Goal: Find specific page/section: Find specific page/section

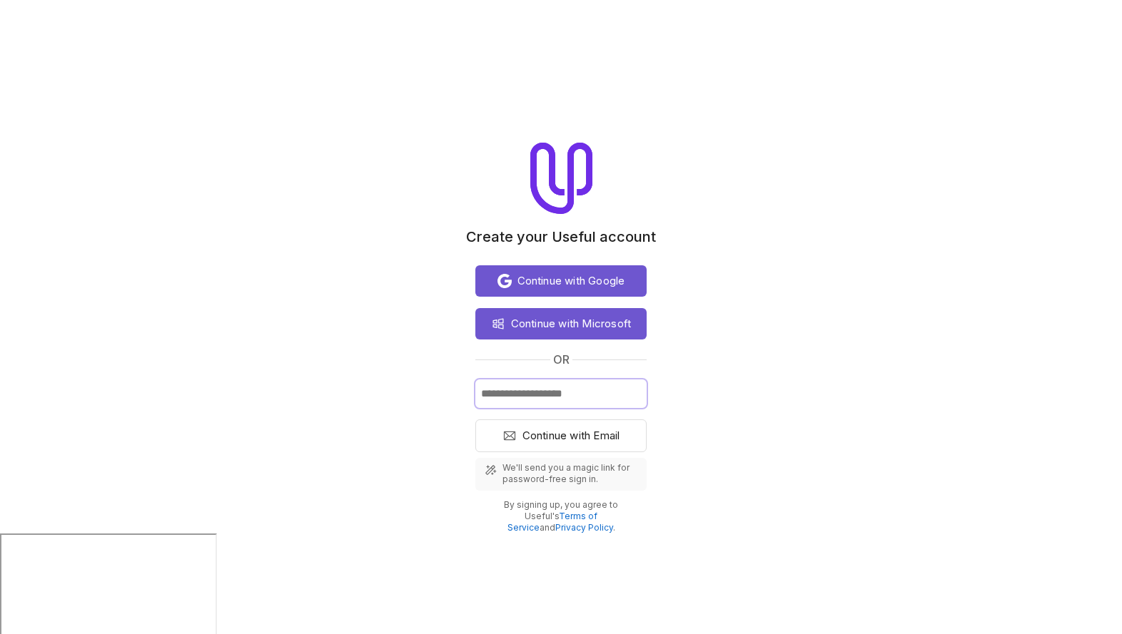
click at [543, 393] on input "Email" at bounding box center [560, 394] width 171 height 29
type input "**********"
click at [475, 420] on button "Continue with Email" at bounding box center [560, 436] width 171 height 33
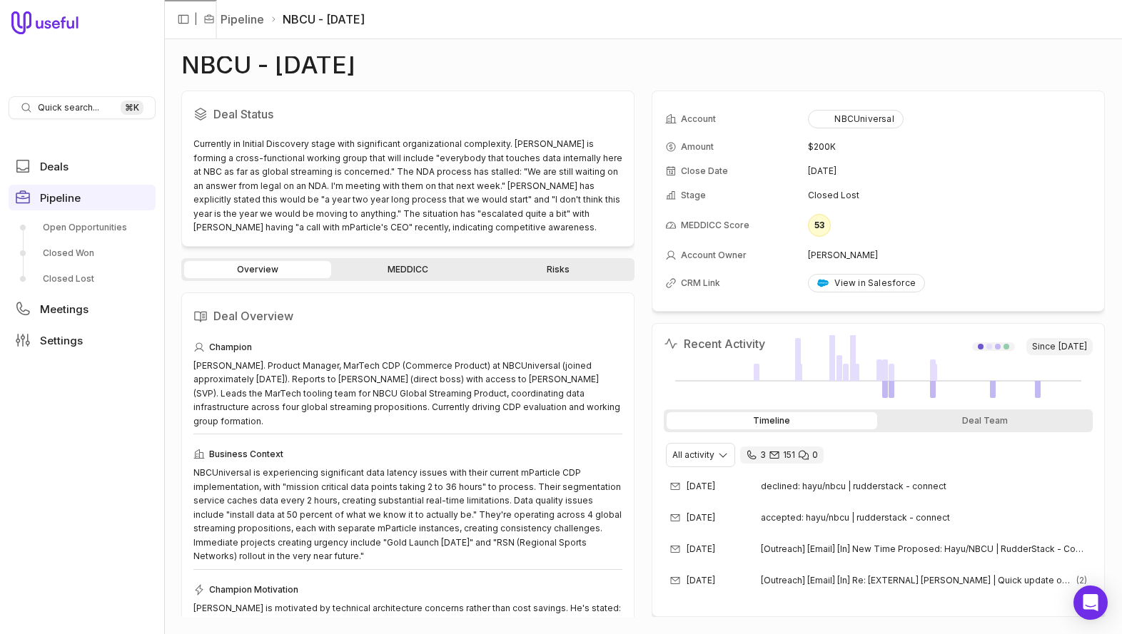
click at [65, 104] on span "Quick search..." at bounding box center [68, 107] width 61 height 11
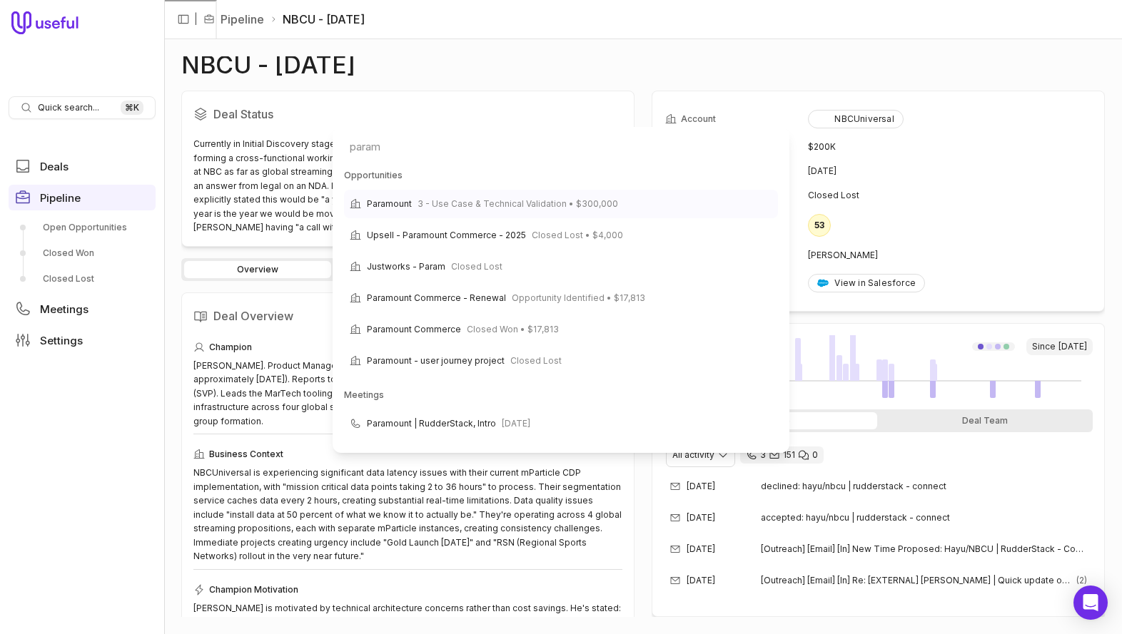
type input "param"
click at [467, 199] on span "3 - Use Case & Technical Validation • $300,000" at bounding box center [518, 204] width 201 height 17
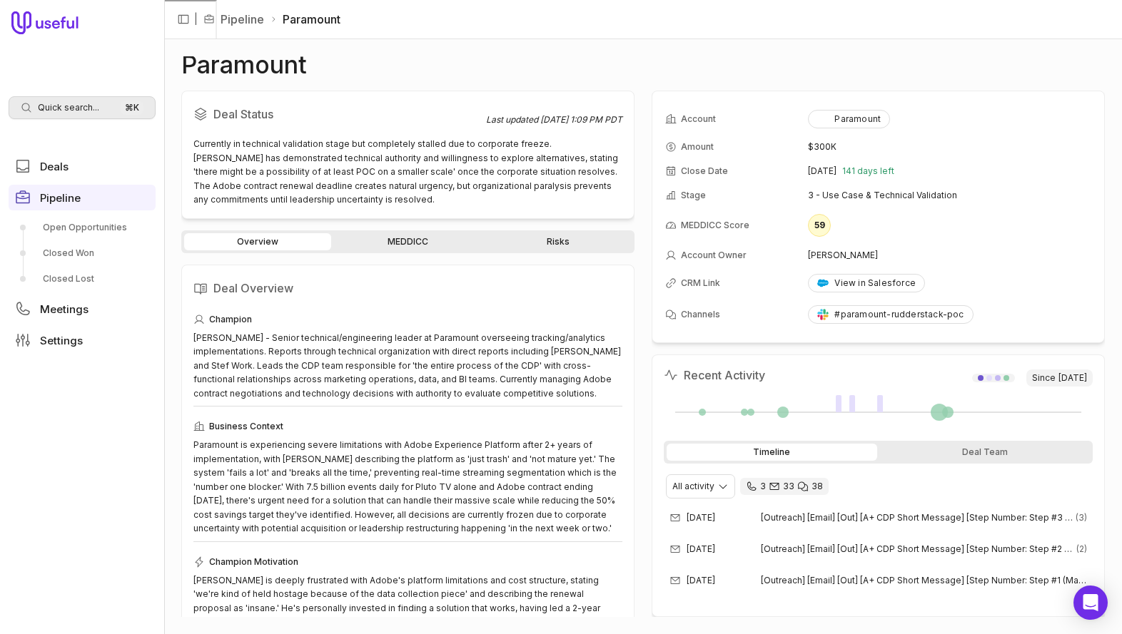
click at [77, 108] on span "Quick search..." at bounding box center [68, 107] width 61 height 11
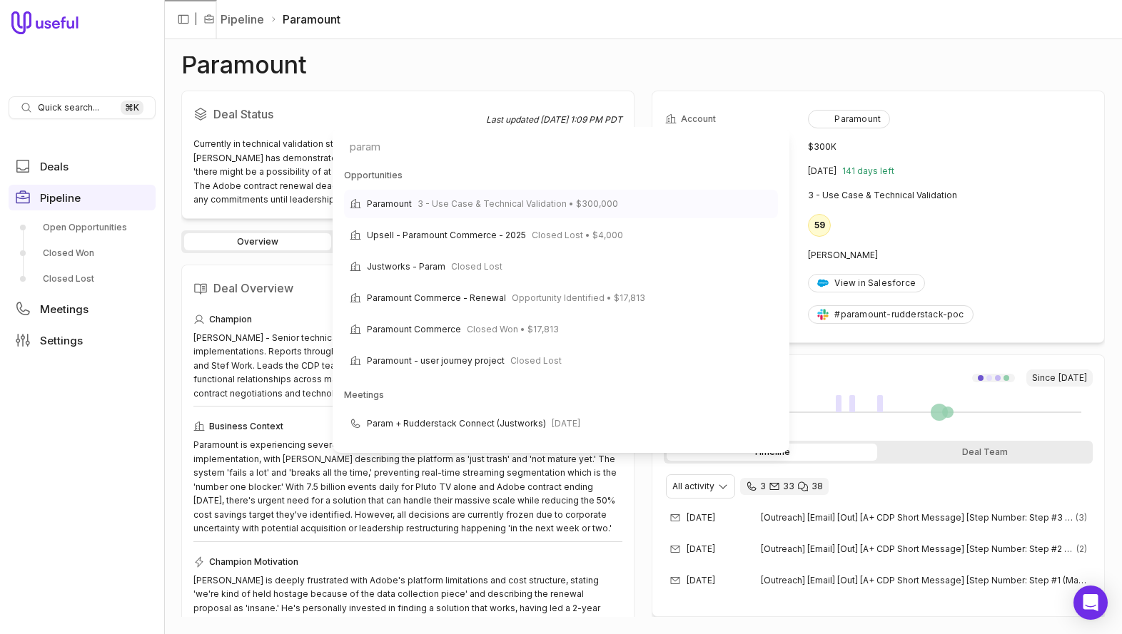
click at [424, 208] on span "3 - Use Case & Technical Validation • $300,000" at bounding box center [518, 204] width 201 height 17
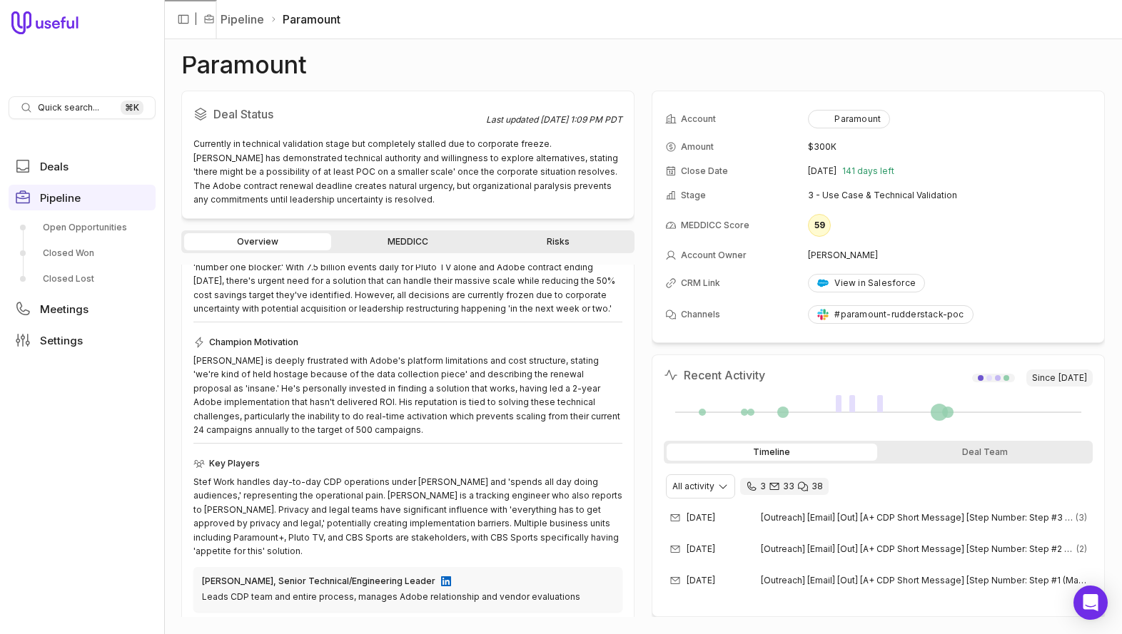
scroll to position [358, 0]
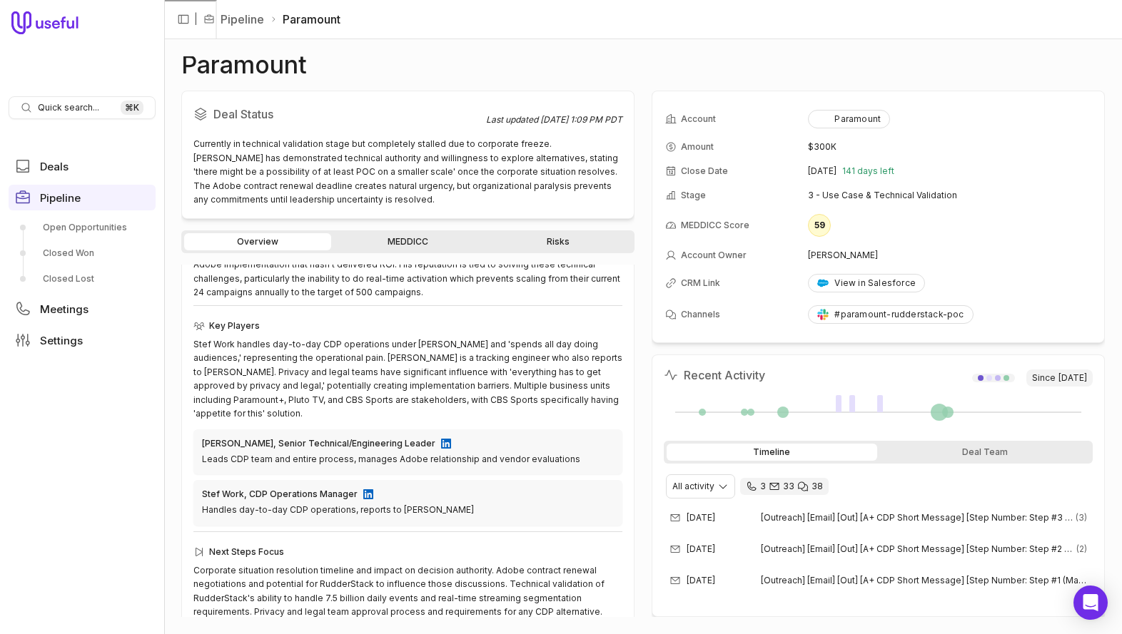
click at [413, 236] on link "MEDDICC" at bounding box center [407, 241] width 147 height 17
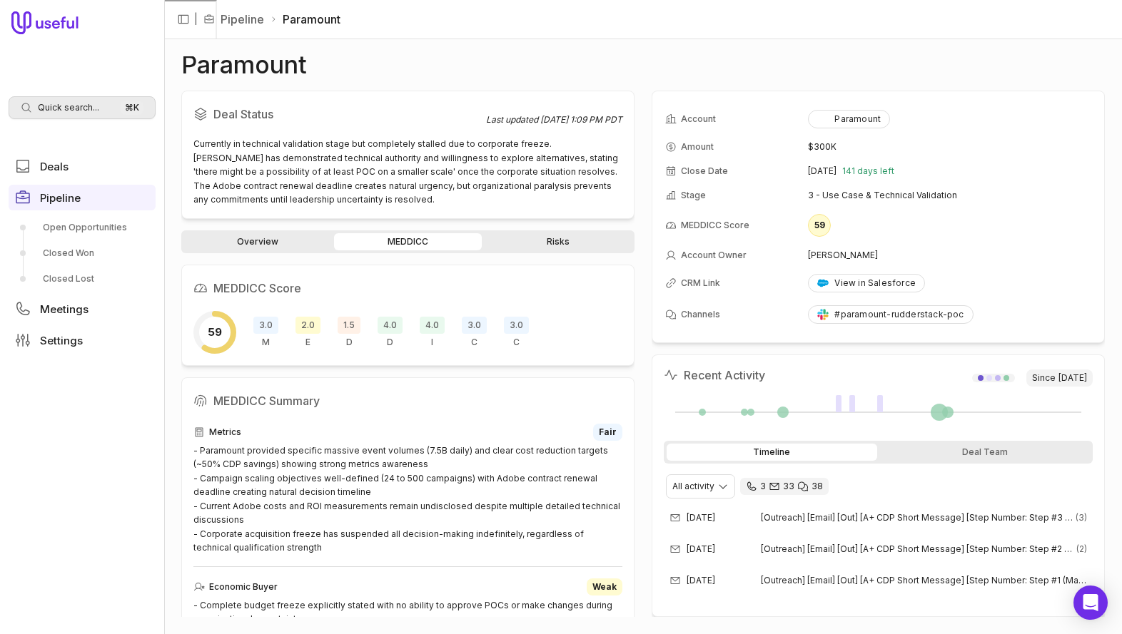
click at [98, 106] on span "Quick search..." at bounding box center [68, 107] width 61 height 11
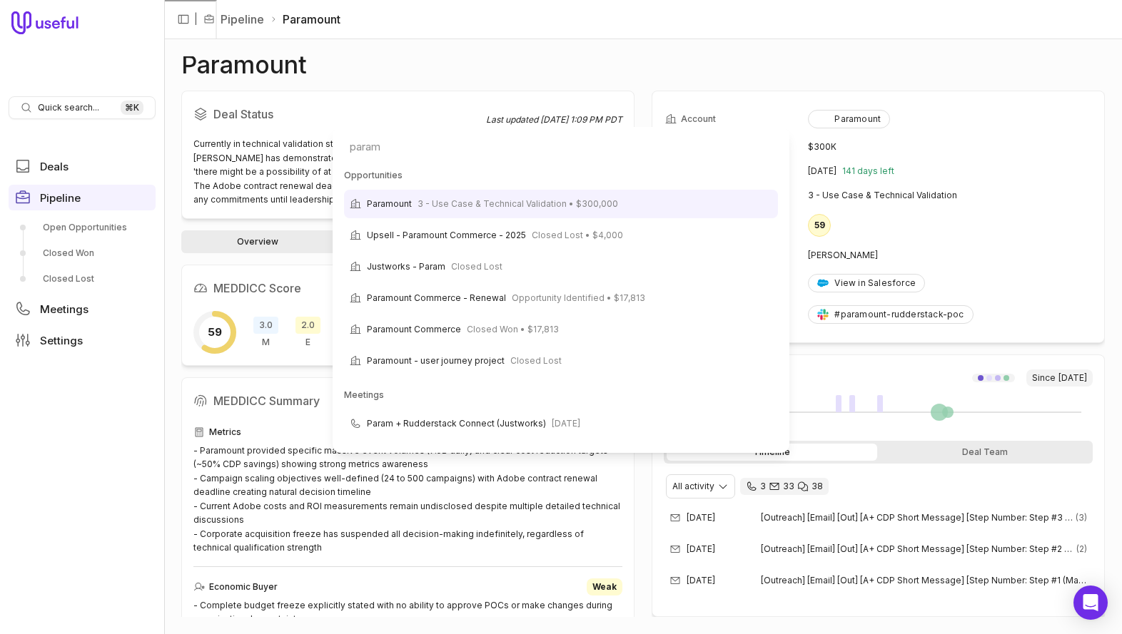
click at [147, 422] on html "Quick search... ⌘ K Deals Pipeline Open Opportunities Closed Won Closed Lost Me…" at bounding box center [561, 317] width 1122 height 634
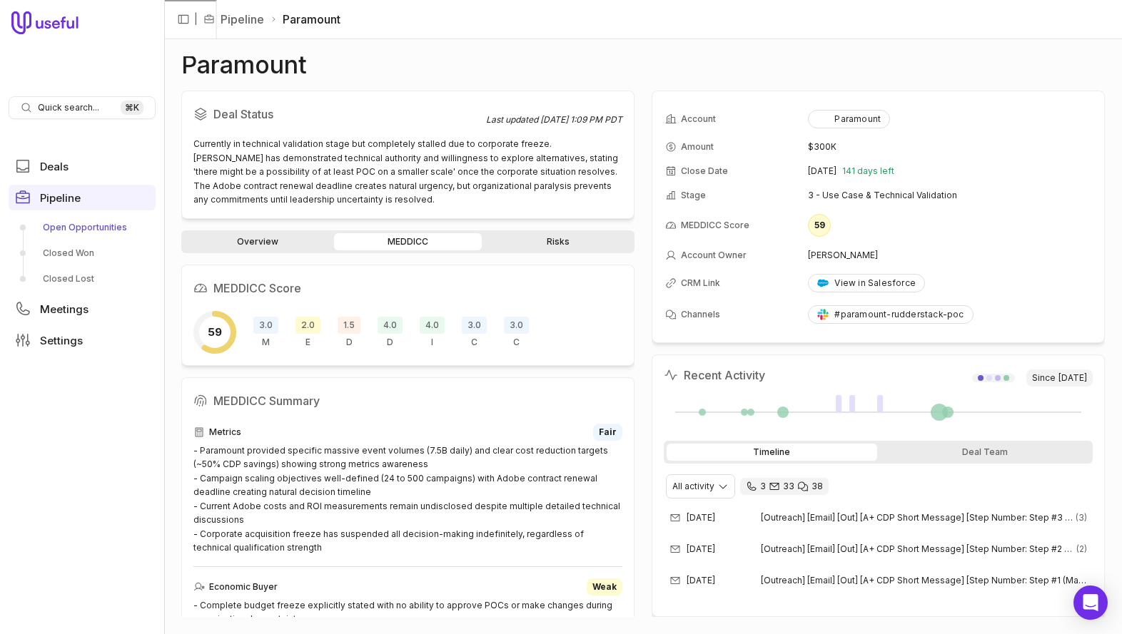
click at [87, 232] on link "Open Opportunities" at bounding box center [82, 227] width 147 height 23
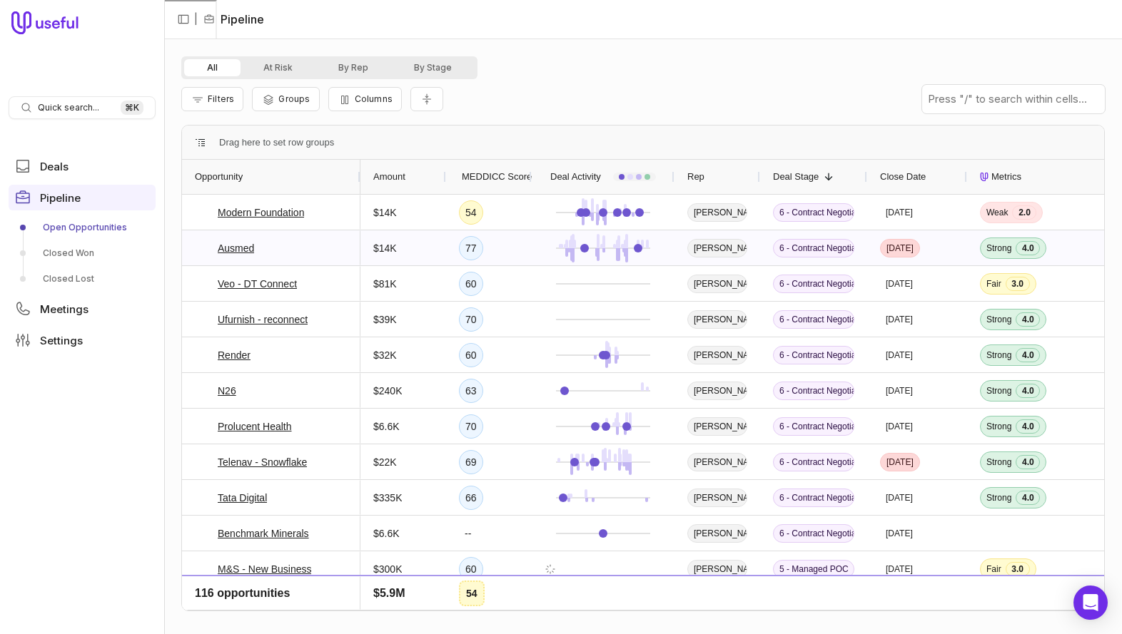
scroll to position [88, 0]
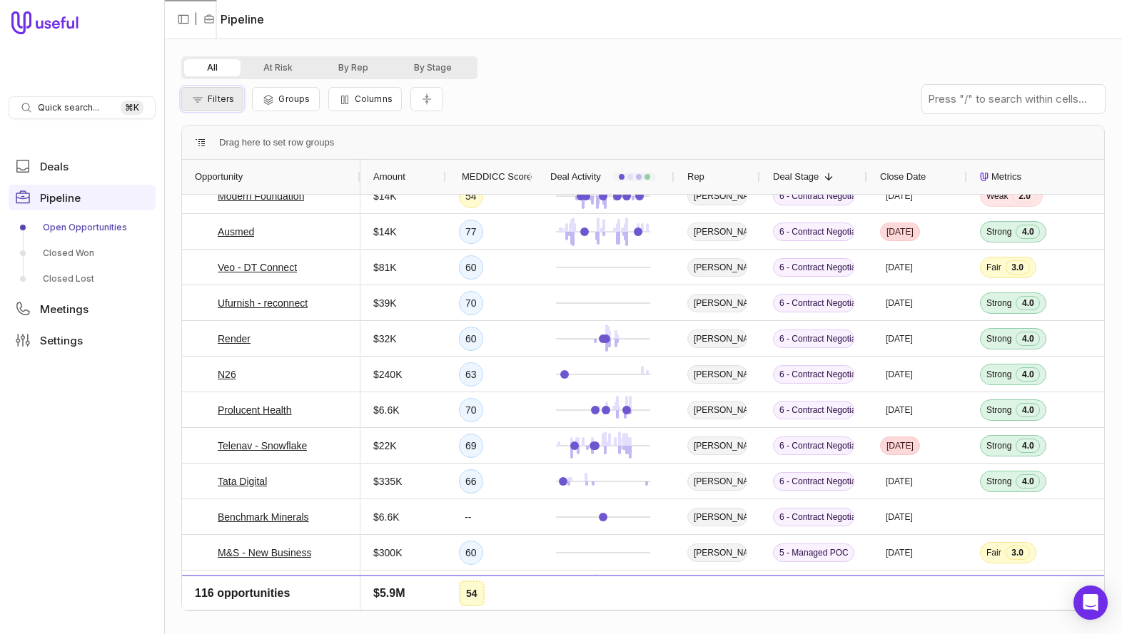
click at [216, 98] on span "Filters" at bounding box center [221, 98] width 26 height 11
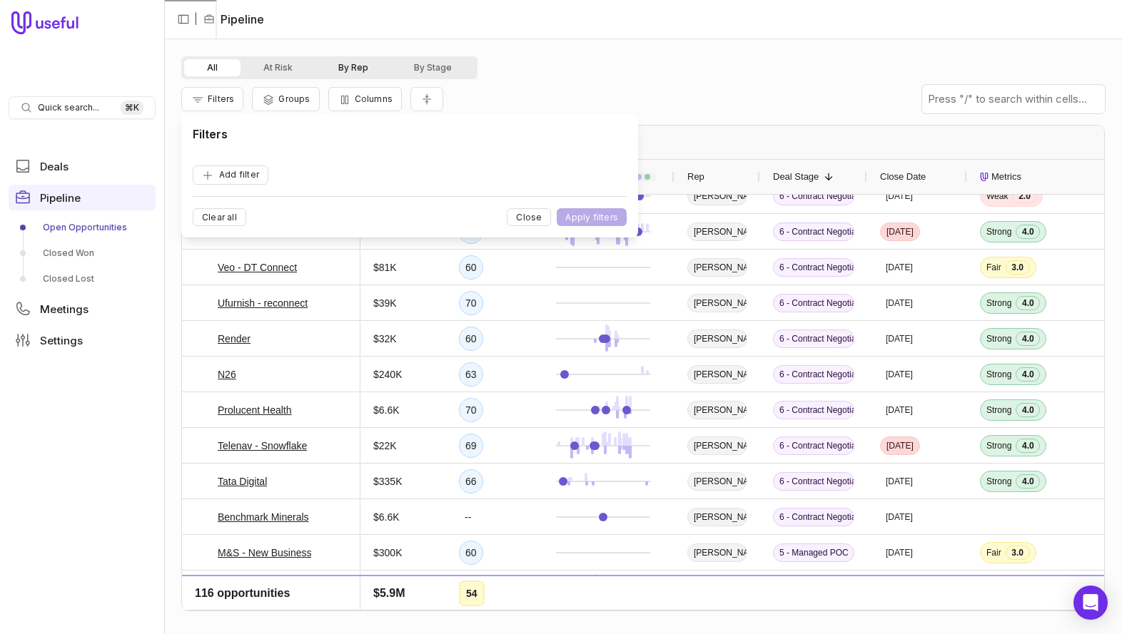
click at [370, 71] on button "By Rep" at bounding box center [353, 67] width 76 height 17
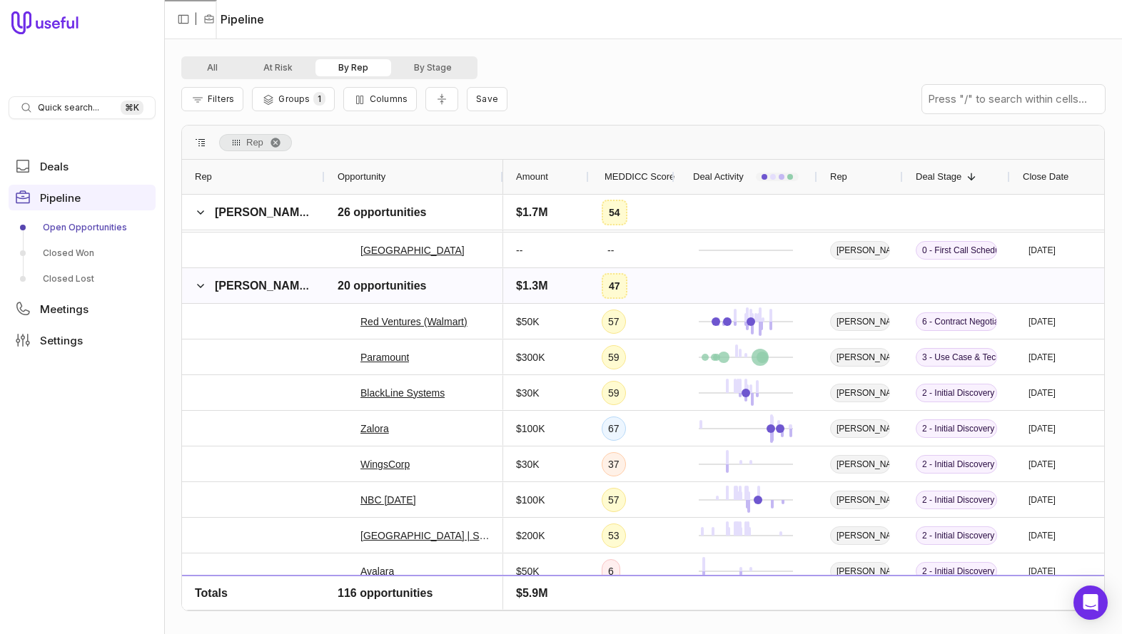
scroll to position [944, 0]
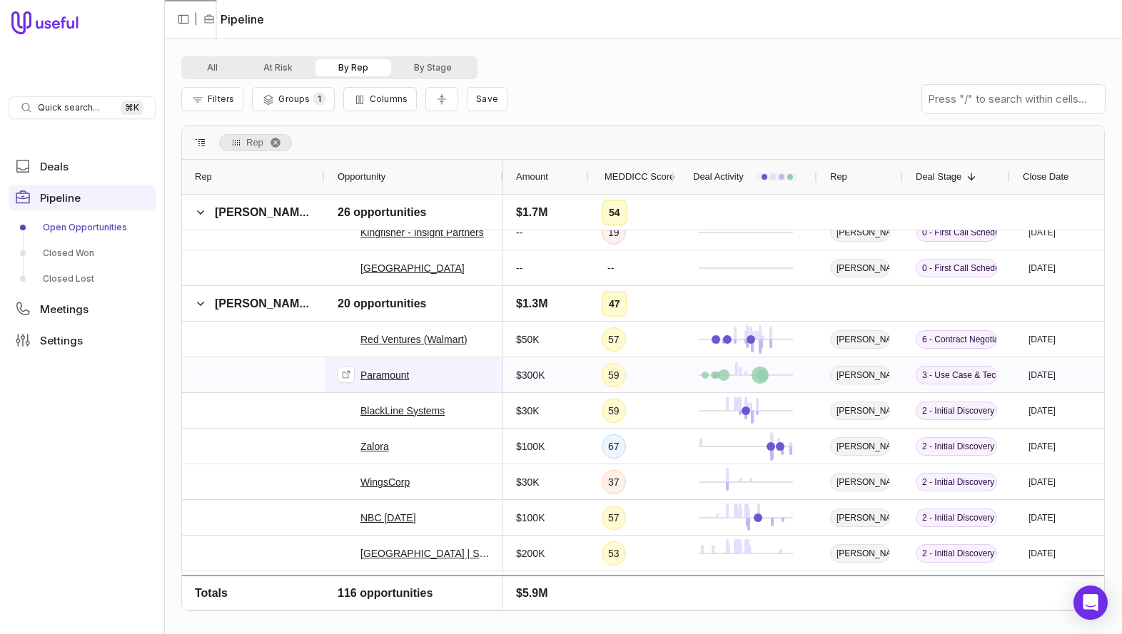
click at [390, 375] on link "Paramount" at bounding box center [384, 375] width 49 height 17
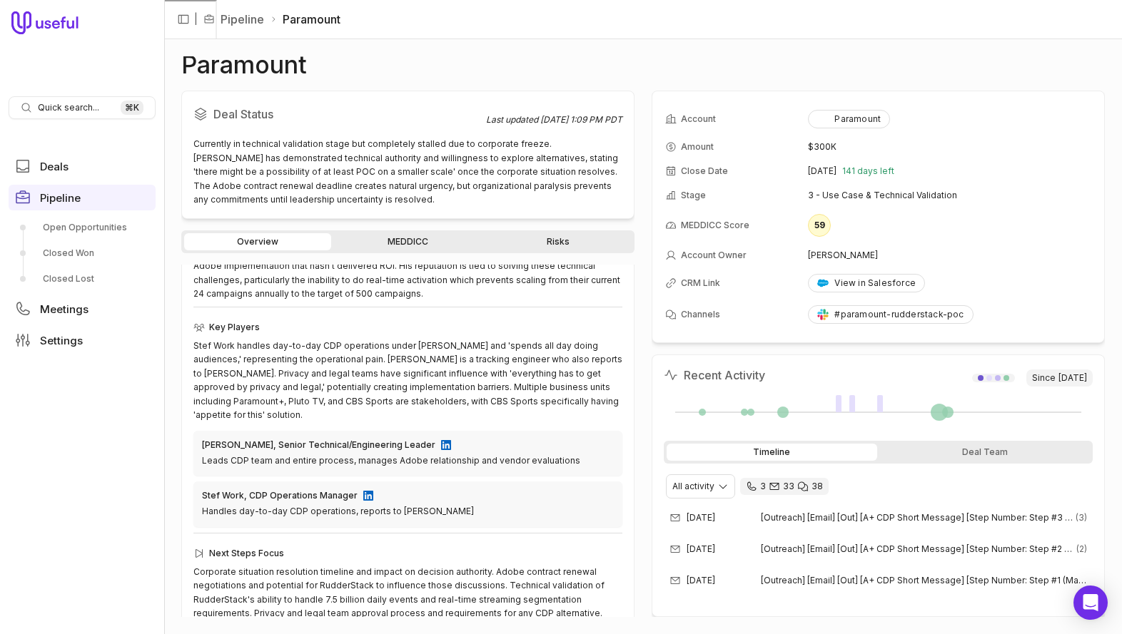
scroll to position [358, 0]
drag, startPoint x: 1031, startPoint y: 382, endPoint x: 968, endPoint y: 410, distance: 69.0
click at [1030, 382] on span "Since [DATE]" at bounding box center [1059, 378] width 66 height 17
click at [934, 410] on div at bounding box center [939, 412] width 17 height 17
click at [937, 412] on div at bounding box center [939, 412] width 17 height 17
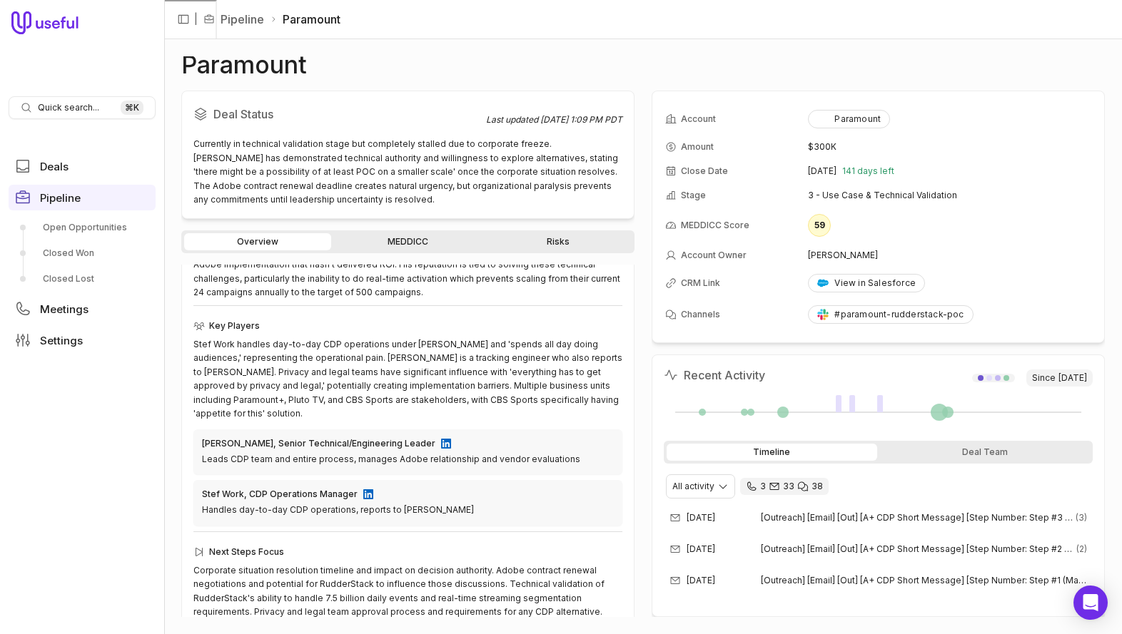
click at [947, 411] on div at bounding box center [939, 412] width 17 height 17
click at [978, 378] on div at bounding box center [981, 378] width 6 height 6
drag, startPoint x: 1028, startPoint y: 378, endPoint x: 974, endPoint y: 380, distance: 53.6
click at [1028, 378] on span "Since [DATE]" at bounding box center [1059, 378] width 66 height 17
drag, startPoint x: 880, startPoint y: 403, endPoint x: 871, endPoint y: 403, distance: 9.3
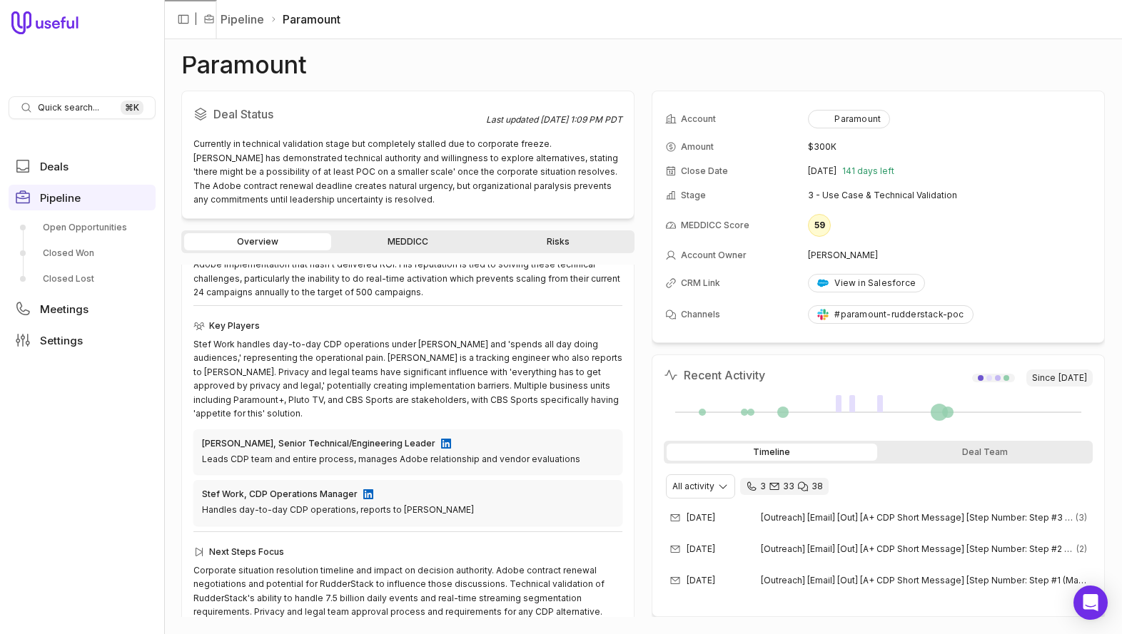
click at [880, 403] on div at bounding box center [880, 403] width 6 height 17
click at [855, 405] on div at bounding box center [878, 413] width 429 height 46
click at [836, 406] on div at bounding box center [839, 403] width 6 height 17
click at [90, 402] on nav "Quick search... ⌘ K Deals Pipeline Open Opportunities Closed Won Closed Lost Me…" at bounding box center [82, 317] width 164 height 634
click at [86, 403] on nav "Quick search... ⌘ K Deals Pipeline Open Opportunities Closed Won Closed Lost Me…" at bounding box center [82, 317] width 164 height 634
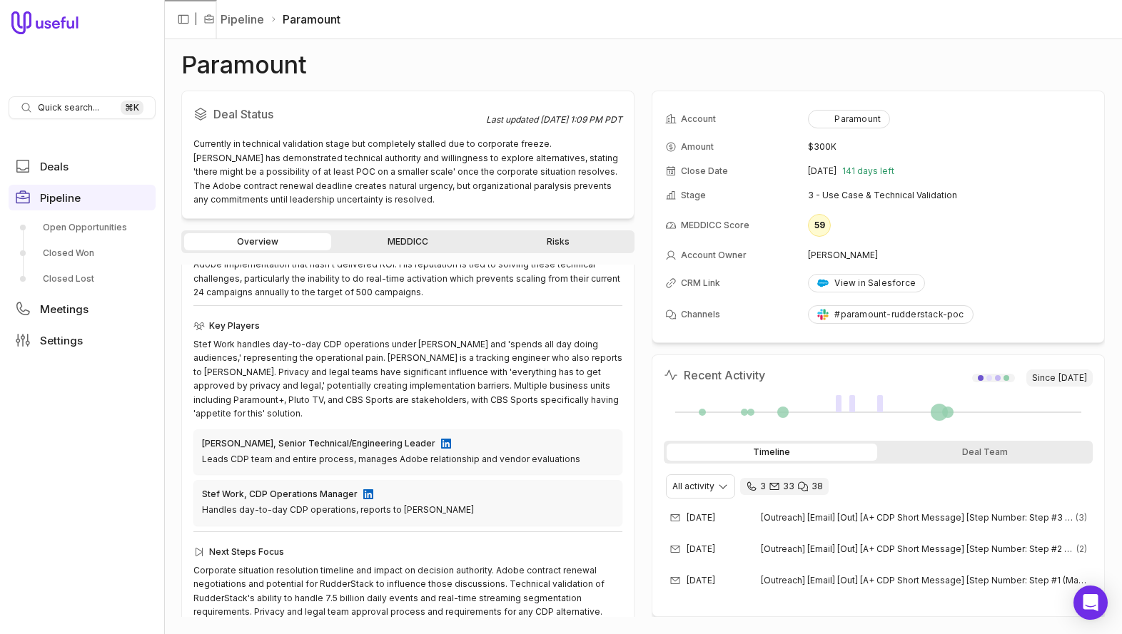
drag, startPoint x: 330, startPoint y: 66, endPoint x: 310, endPoint y: 61, distance: 21.3
click at [330, 66] on div "Paramount" at bounding box center [643, 64] width 924 height 17
drag, startPoint x: 311, startPoint y: 61, endPoint x: 176, endPoint y: 72, distance: 135.4
click at [176, 72] on div "Paramount Deal Status Last updated [DATE] 1:09 PM PDT Currently in technical va…" at bounding box center [643, 336] width 958 height 595
click at [183, 68] on h1 "Paramount" at bounding box center [244, 64] width 126 height 17
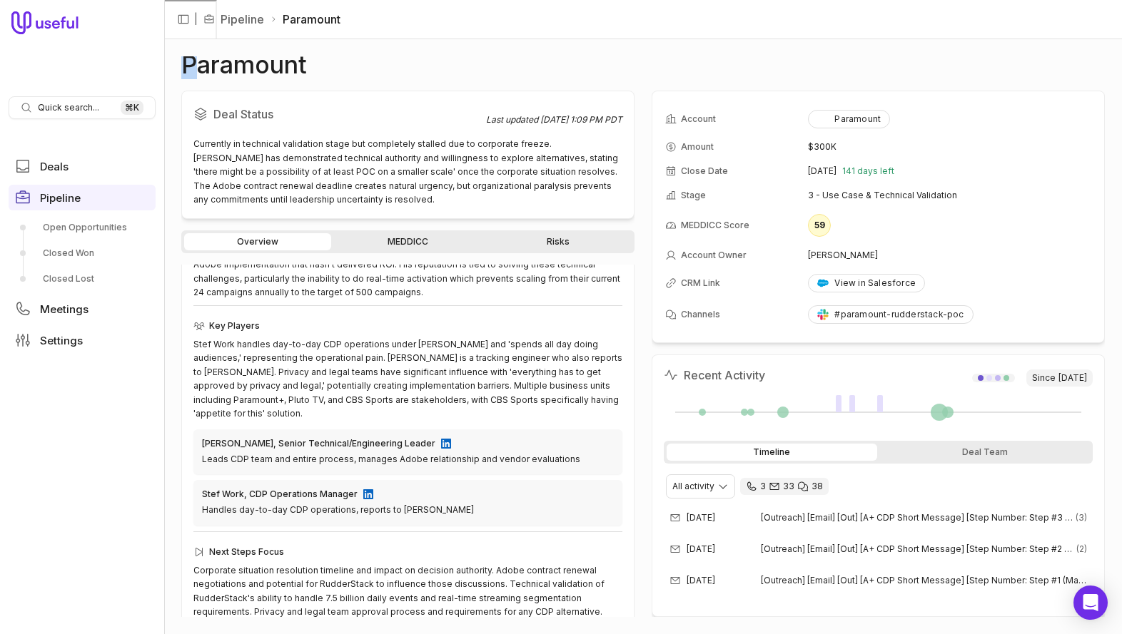
drag, startPoint x: 183, startPoint y: 68, endPoint x: 196, endPoint y: 67, distance: 13.6
click at [196, 67] on h1 "Paramount" at bounding box center [244, 64] width 126 height 17
click at [206, 69] on h1 "Paramount" at bounding box center [244, 64] width 126 height 17
click at [207, 69] on h1 "Paramount" at bounding box center [244, 64] width 126 height 17
drag, startPoint x: 208, startPoint y: 69, endPoint x: 217, endPoint y: 68, distance: 8.6
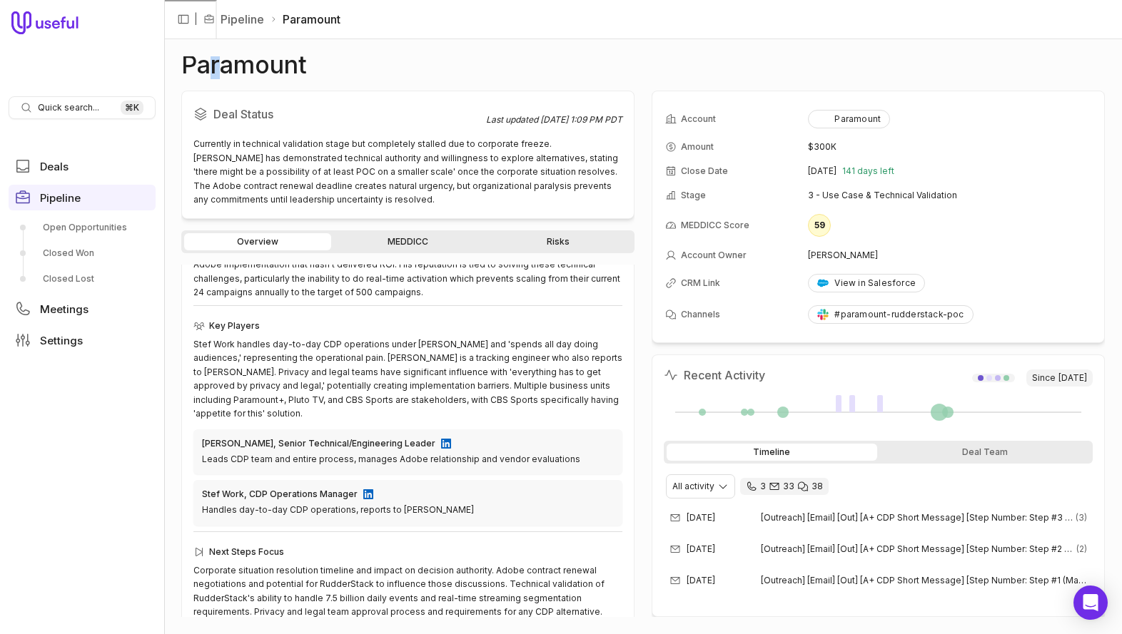
click at [217, 68] on h1 "Paramount" at bounding box center [244, 64] width 126 height 17
click at [218, 68] on h1 "Paramount" at bounding box center [244, 64] width 126 height 17
drag, startPoint x: 220, startPoint y: 67, endPoint x: 228, endPoint y: 66, distance: 8.6
click at [228, 66] on h1 "Paramount" at bounding box center [244, 64] width 126 height 17
click at [232, 66] on h1 "Paramount" at bounding box center [244, 64] width 126 height 17
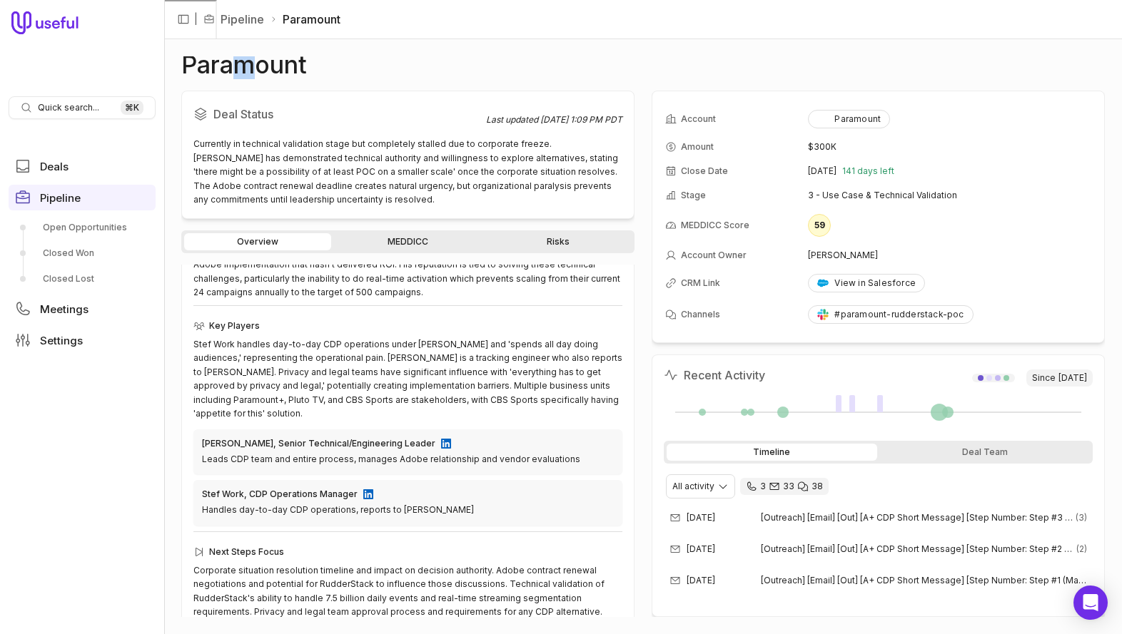
click at [251, 65] on h1 "Paramount" at bounding box center [244, 64] width 126 height 17
click at [252, 64] on h1 "Paramount" at bounding box center [244, 64] width 126 height 17
drag, startPoint x: 254, startPoint y: 65, endPoint x: 270, endPoint y: 66, distance: 15.7
click at [270, 66] on h1 "Paramount" at bounding box center [244, 64] width 126 height 17
click at [271, 66] on h1 "Paramount" at bounding box center [244, 64] width 126 height 17
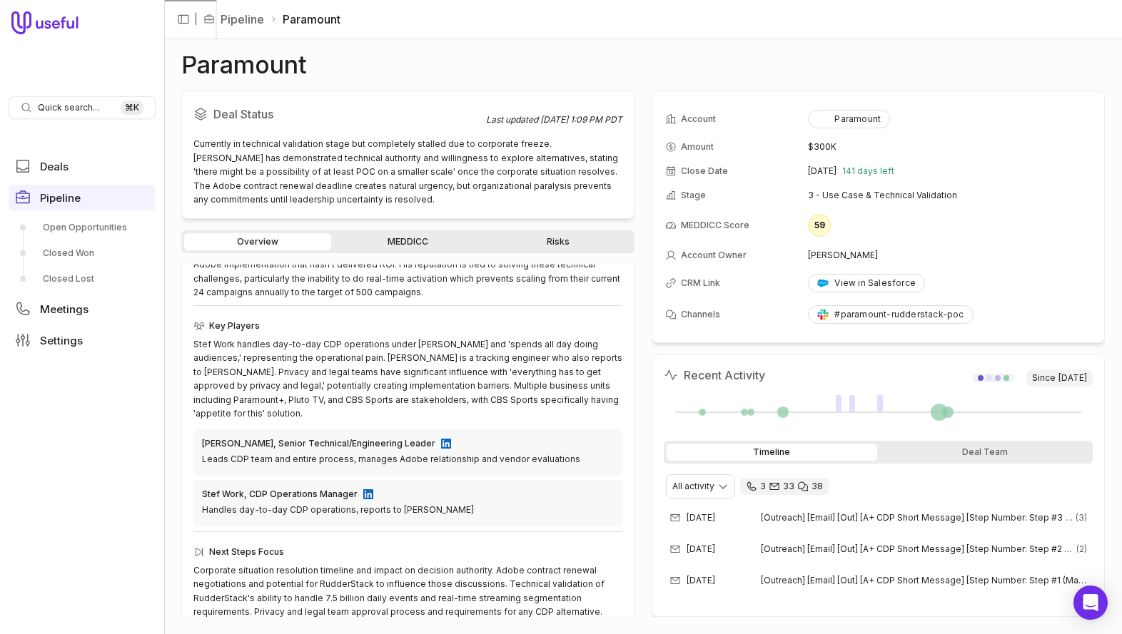
click at [275, 66] on h1 "Paramount" at bounding box center [244, 64] width 126 height 17
click at [273, 66] on h1 "Paramount" at bounding box center [244, 64] width 126 height 17
click at [284, 66] on h1 "Paramount" at bounding box center [244, 64] width 126 height 17
drag, startPoint x: 283, startPoint y: 66, endPoint x: 294, endPoint y: 66, distance: 10.7
click at [295, 66] on h1 "Paramount" at bounding box center [244, 64] width 126 height 17
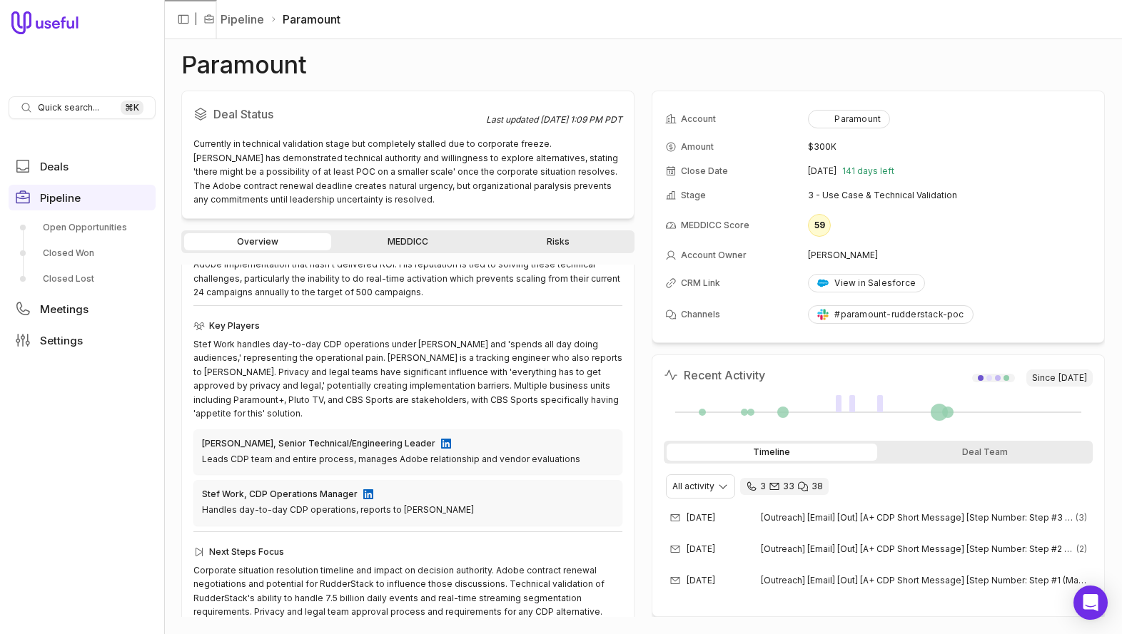
click at [294, 66] on h1 "Paramount" at bounding box center [244, 64] width 126 height 17
click at [299, 66] on h1 "Paramount" at bounding box center [244, 64] width 126 height 17
drag, startPoint x: 306, startPoint y: 66, endPoint x: 186, endPoint y: 72, distance: 120.0
click at [188, 73] on div "Paramount" at bounding box center [643, 64] width 924 height 17
click at [186, 72] on h1 "Paramount" at bounding box center [244, 64] width 126 height 17
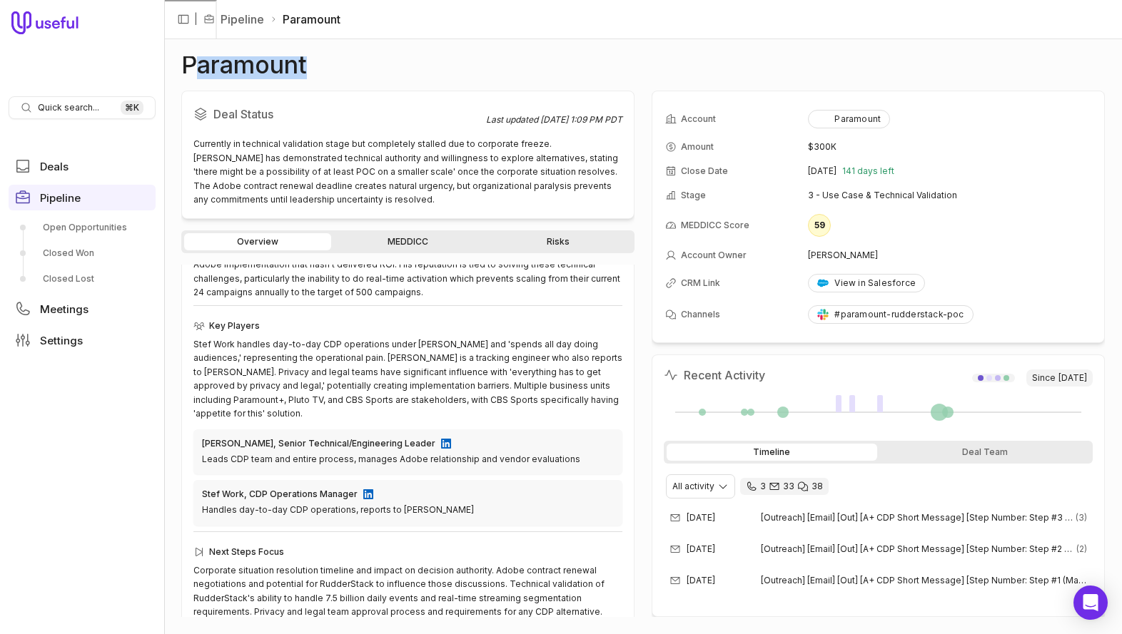
drag, startPoint x: 337, startPoint y: 62, endPoint x: 191, endPoint y: 67, distance: 145.7
click at [191, 67] on div "Paramount" at bounding box center [643, 64] width 924 height 17
click at [186, 67] on h1 "Paramount" at bounding box center [244, 64] width 126 height 17
drag, startPoint x: 183, startPoint y: 66, endPoint x: 373, endPoint y: 59, distance: 190.0
click at [373, 59] on div "Paramount" at bounding box center [643, 64] width 924 height 17
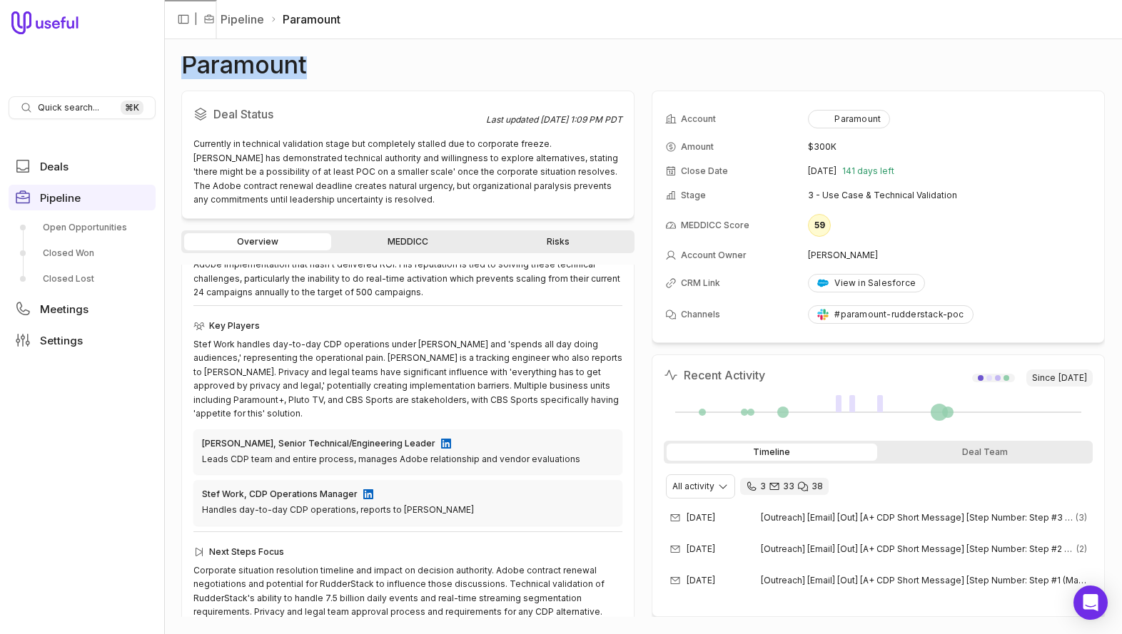
click at [234, 21] on link "Pipeline" at bounding box center [243, 19] width 44 height 17
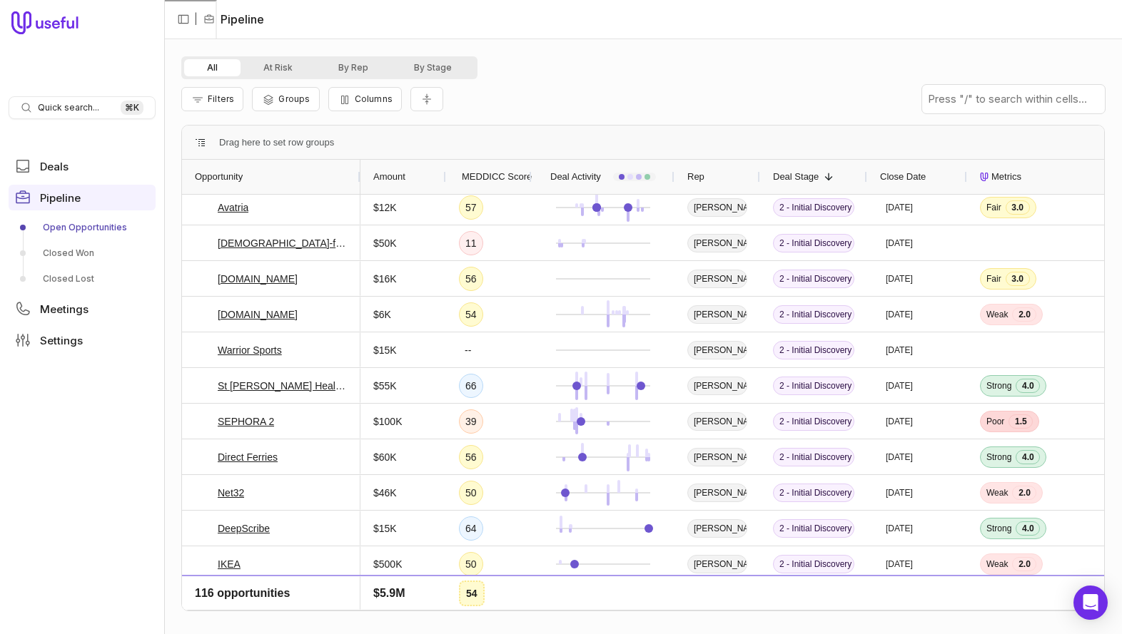
scroll to position [1878, 0]
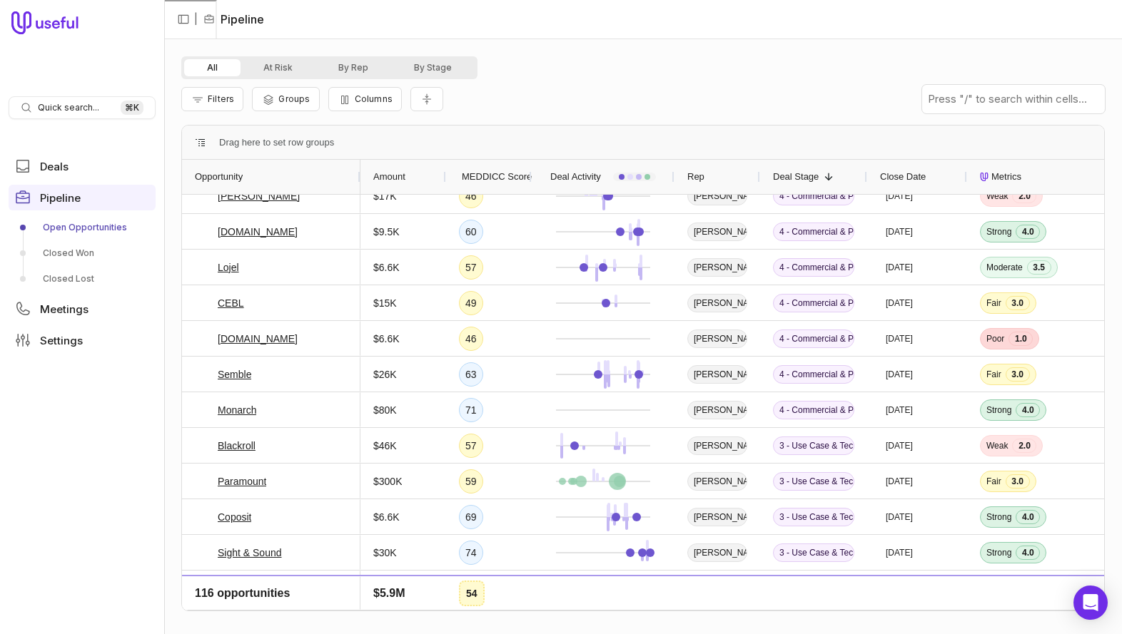
click at [57, 29] on icon at bounding box center [45, 22] width 68 height 23
click at [66, 107] on span "Quick search..." at bounding box center [68, 107] width 61 height 11
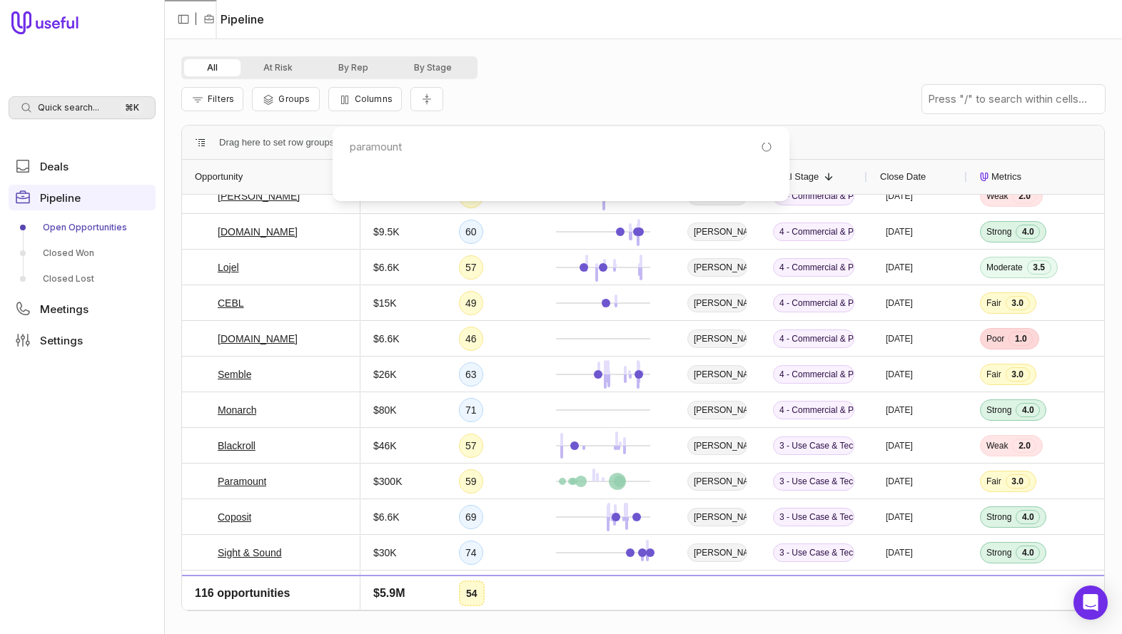
type input "paramount"
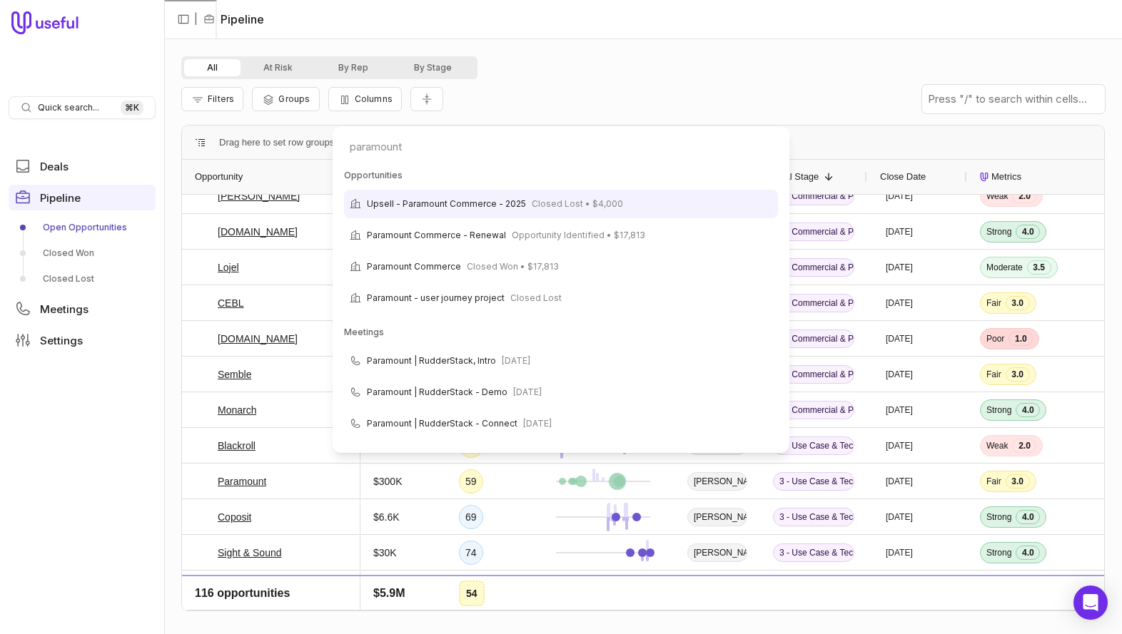
click at [486, 98] on html "Quick search... ⌘ K Deals Pipeline Open Opportunities Closed Won Closed Lost Me…" at bounding box center [561, 317] width 1122 height 634
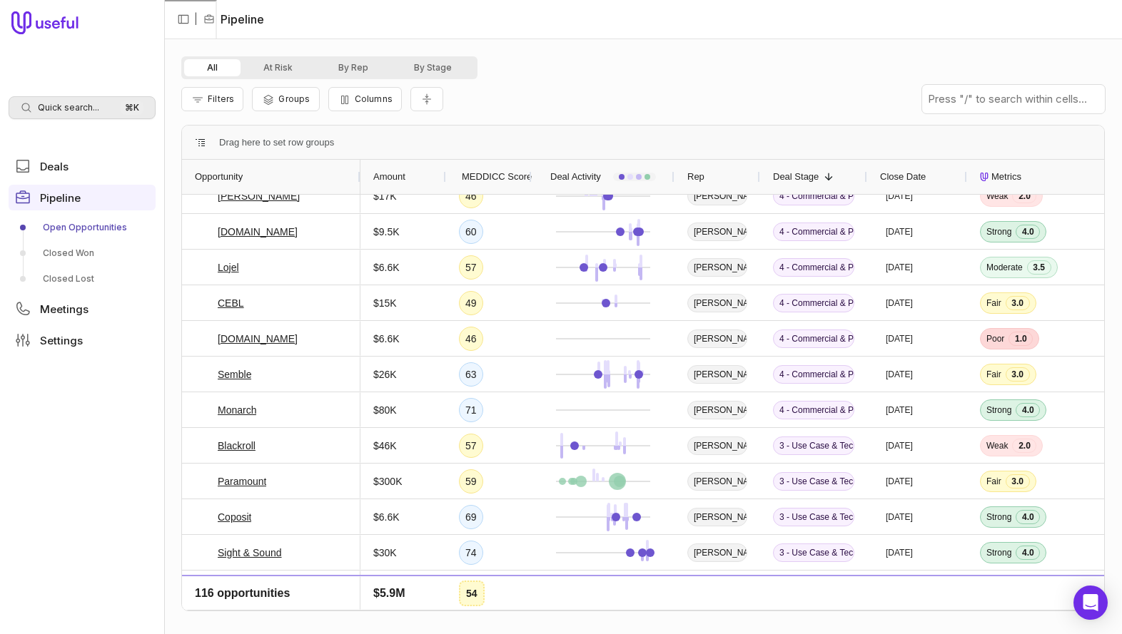
click at [84, 108] on span "Quick search..." at bounding box center [68, 107] width 61 height 11
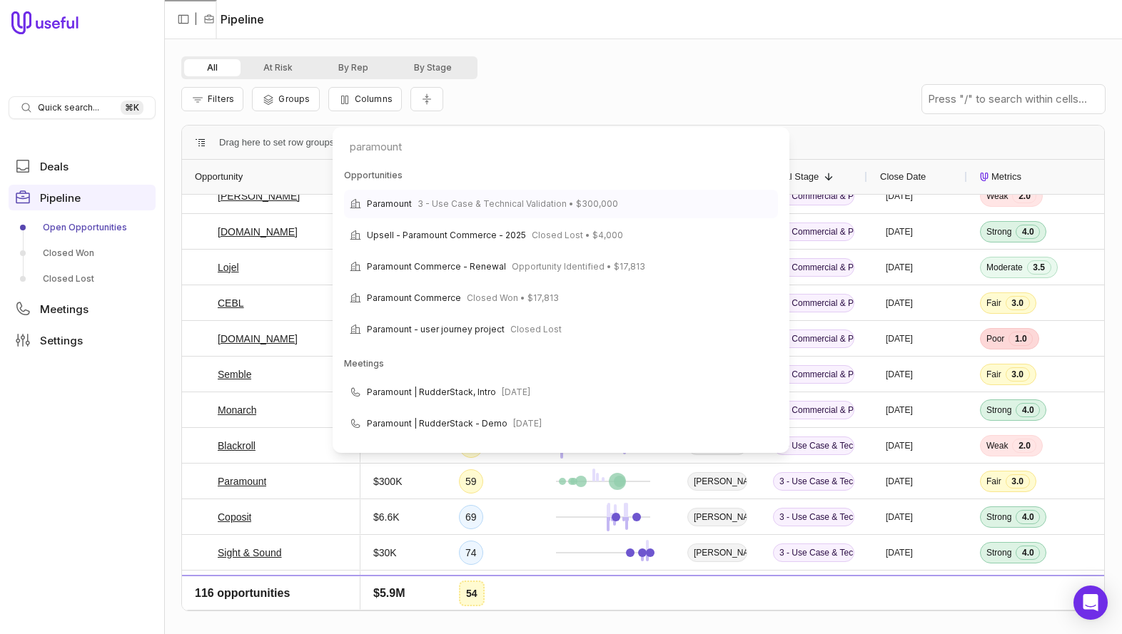
type input "paramount"
drag, startPoint x: 405, startPoint y: 201, endPoint x: 425, endPoint y: 191, distance: 21.4
click at [405, 201] on span "Paramount" at bounding box center [389, 204] width 45 height 17
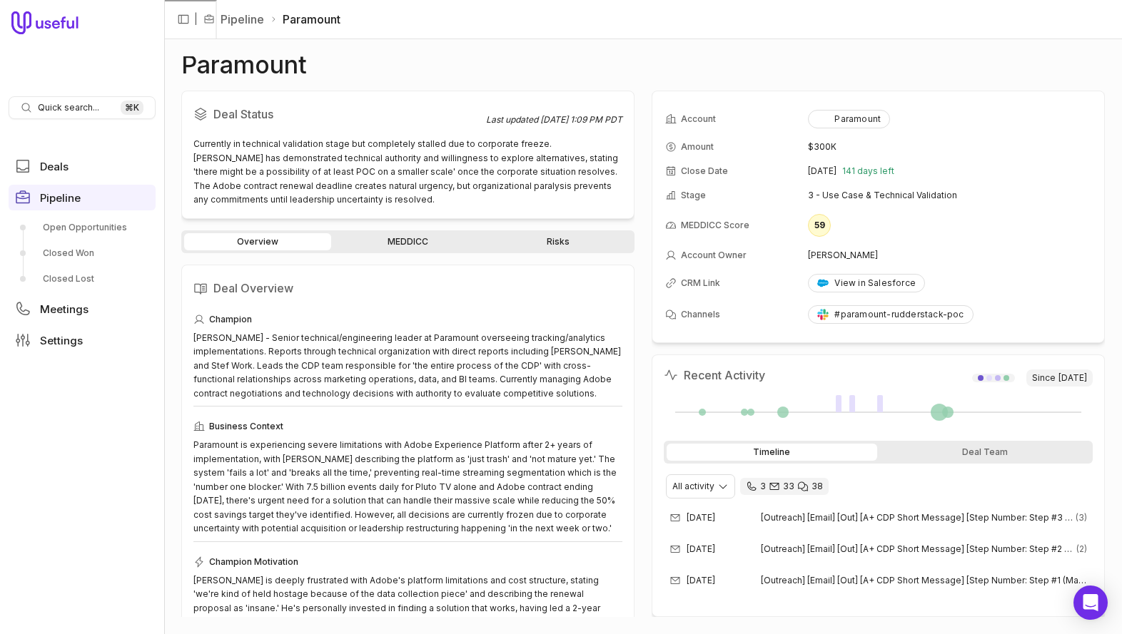
click at [400, 245] on link "MEDDICC" at bounding box center [407, 241] width 147 height 17
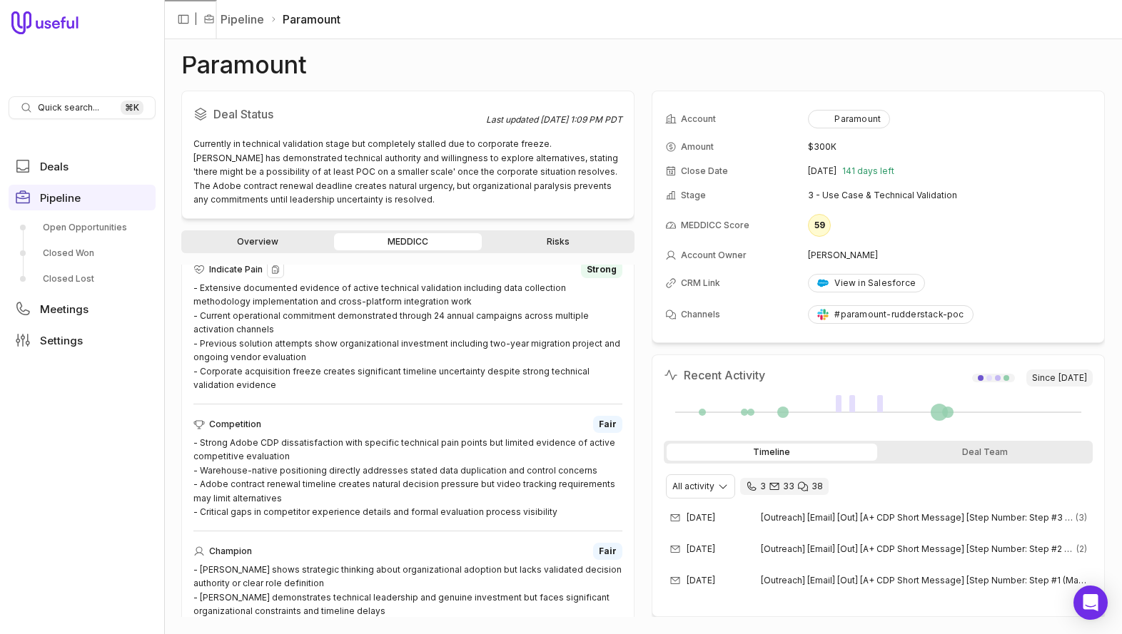
scroll to position [837, 0]
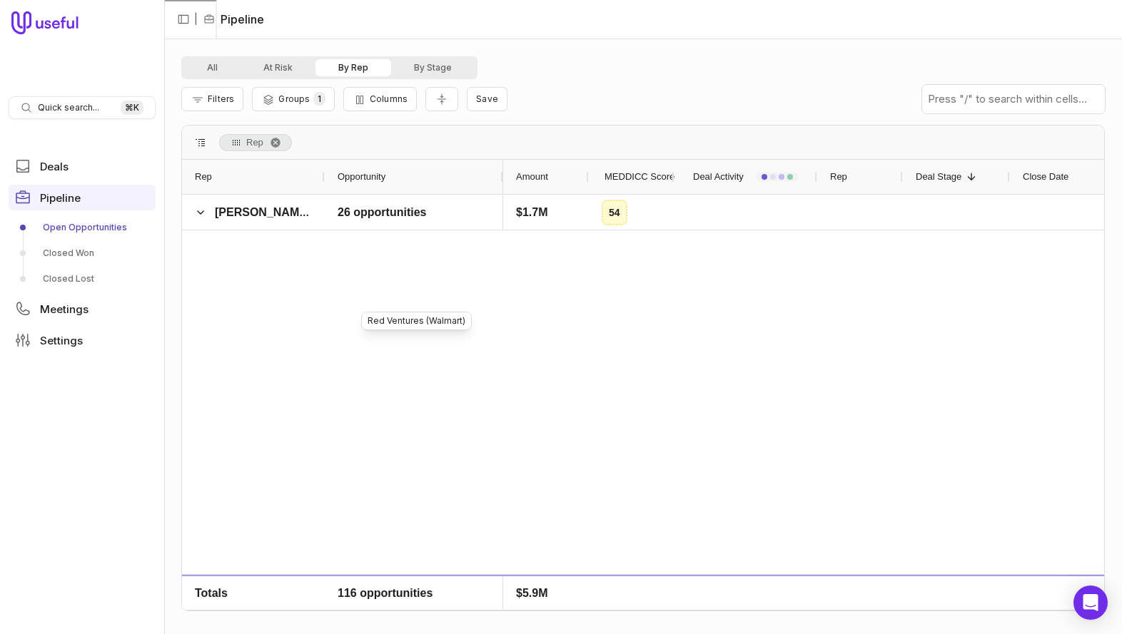
scroll to position [944, 0]
